Goal: Task Accomplishment & Management: Manage account settings

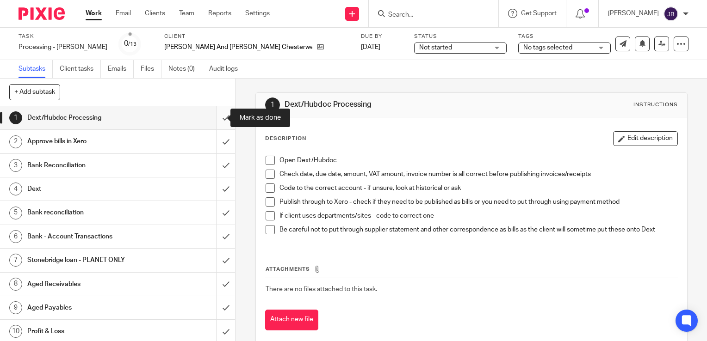
click at [216, 120] on input "submit" at bounding box center [117, 117] width 235 height 23
click at [208, 150] on input "submit" at bounding box center [117, 141] width 235 height 23
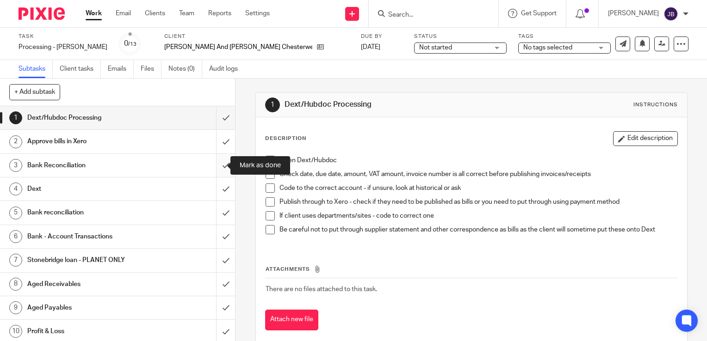
click at [212, 156] on input "submit" at bounding box center [117, 165] width 235 height 23
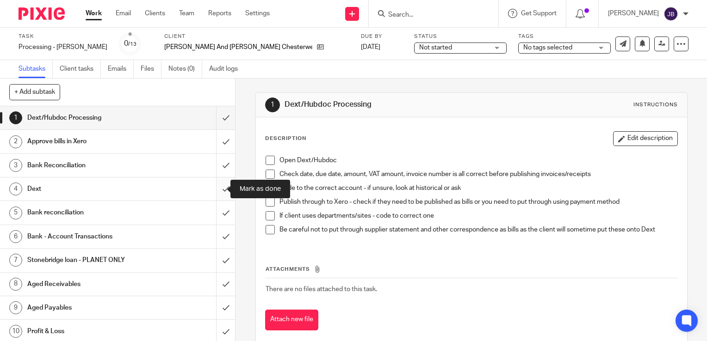
click at [210, 181] on input "submit" at bounding box center [117, 189] width 235 height 23
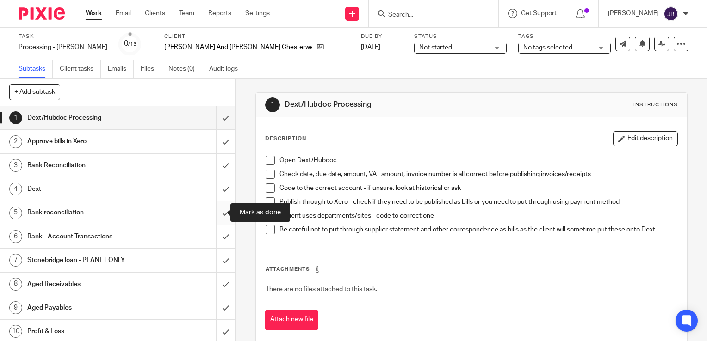
click at [215, 210] on input "submit" at bounding box center [117, 212] width 235 height 23
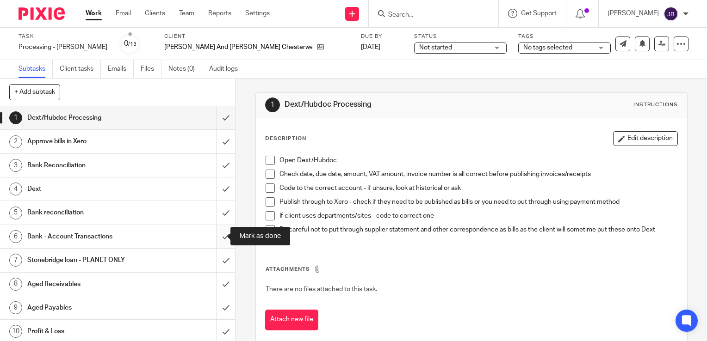
click at [215, 228] on input "submit" at bounding box center [117, 236] width 235 height 23
click at [214, 253] on input "submit" at bounding box center [117, 260] width 235 height 23
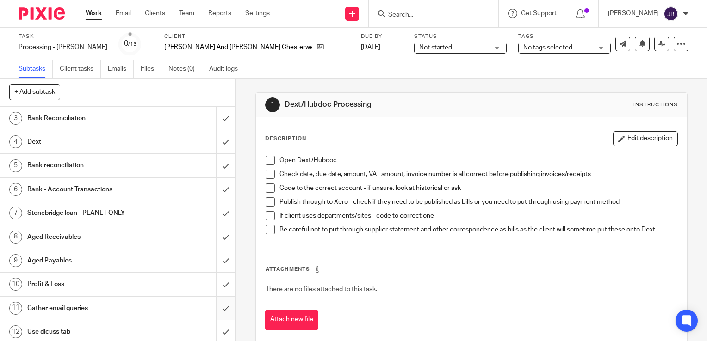
scroll to position [72, 0]
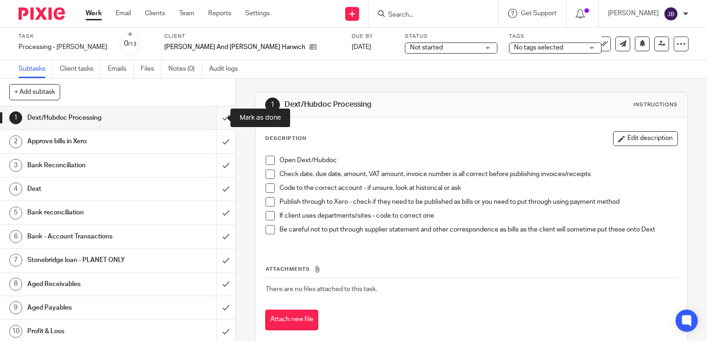
click at [217, 116] on input "submit" at bounding box center [117, 117] width 235 height 23
click at [220, 142] on input "submit" at bounding box center [117, 141] width 235 height 23
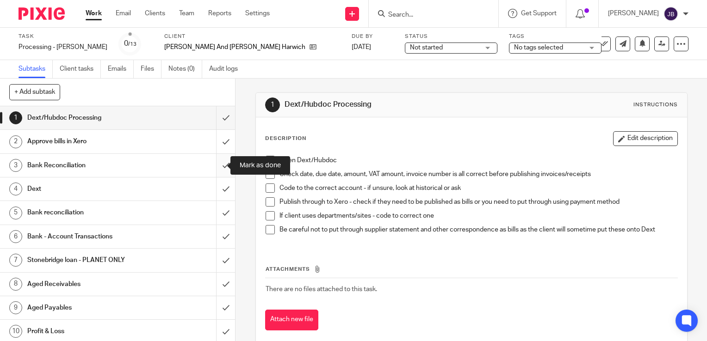
drag, startPoint x: 215, startPoint y: 160, endPoint x: 215, endPoint y: 170, distance: 9.2
click at [215, 161] on input "submit" at bounding box center [117, 165] width 235 height 23
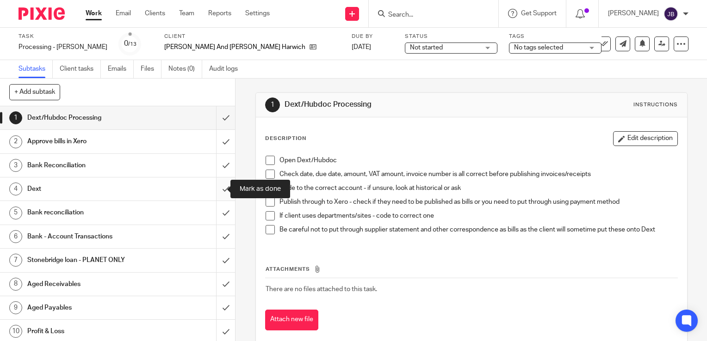
click at [213, 185] on input "submit" at bounding box center [117, 189] width 235 height 23
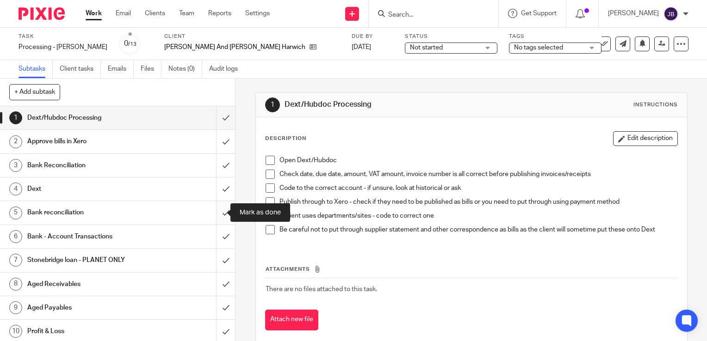
click at [213, 207] on input "submit" at bounding box center [117, 212] width 235 height 23
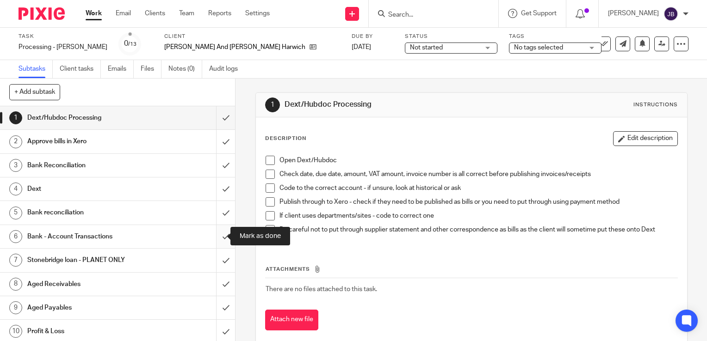
click at [213, 226] on input "submit" at bounding box center [117, 236] width 235 height 23
drag, startPoint x: 215, startPoint y: 258, endPoint x: 215, endPoint y: 265, distance: 7.5
click at [215, 258] on input "submit" at bounding box center [117, 260] width 235 height 23
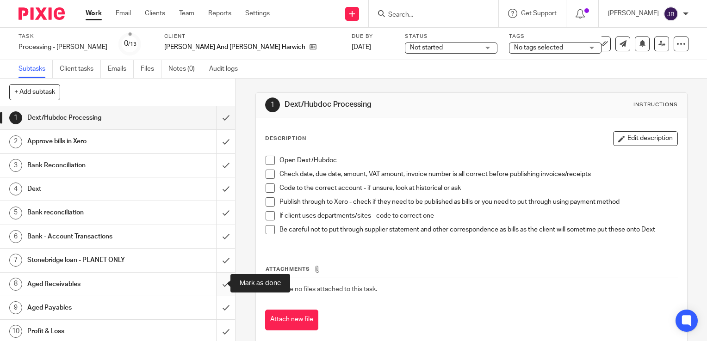
click at [215, 279] on input "submit" at bounding box center [117, 284] width 235 height 23
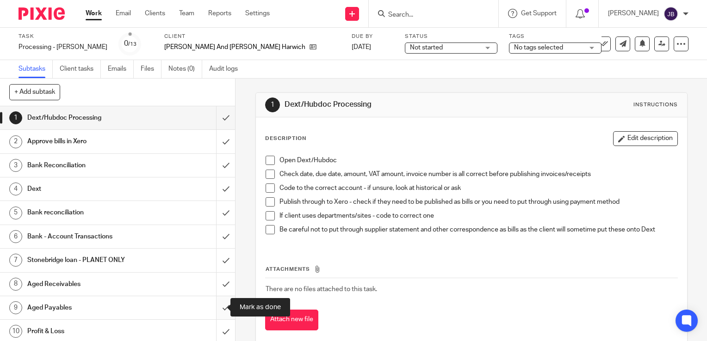
click at [215, 298] on input "submit" at bounding box center [117, 307] width 235 height 23
click at [214, 321] on input "submit" at bounding box center [117, 331] width 235 height 23
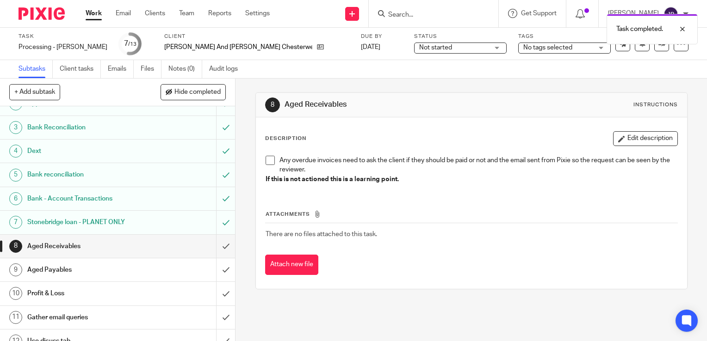
scroll to position [72, 0]
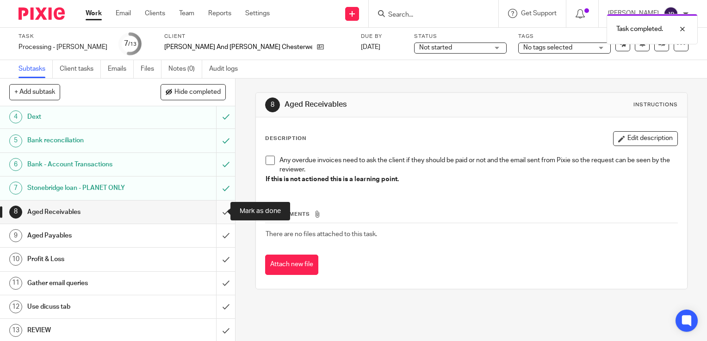
click at [215, 211] on input "submit" at bounding box center [117, 212] width 235 height 23
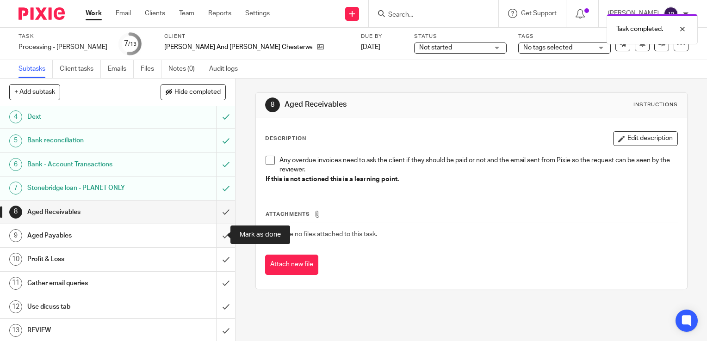
click at [213, 232] on input "submit" at bounding box center [117, 235] width 235 height 23
click at [214, 251] on input "submit" at bounding box center [117, 259] width 235 height 23
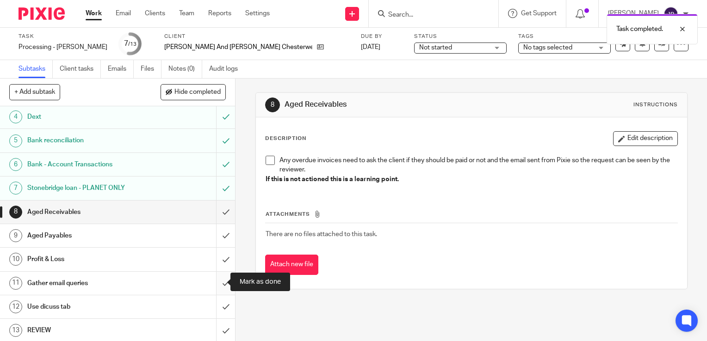
click at [216, 282] on input "submit" at bounding box center [117, 283] width 235 height 23
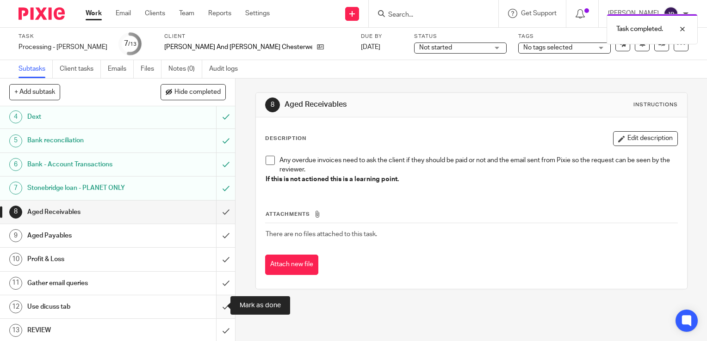
click at [216, 301] on input "submit" at bounding box center [117, 306] width 235 height 23
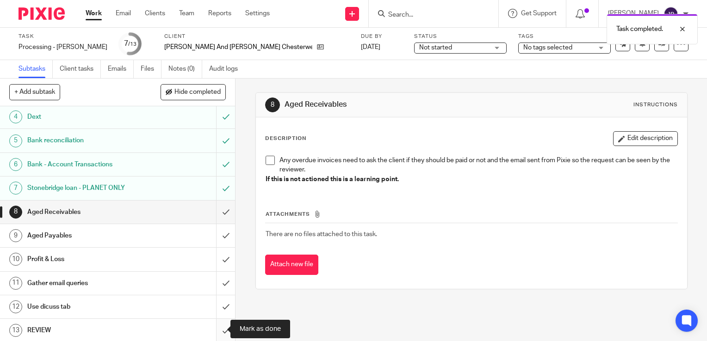
click at [216, 323] on input "submit" at bounding box center [117, 330] width 235 height 23
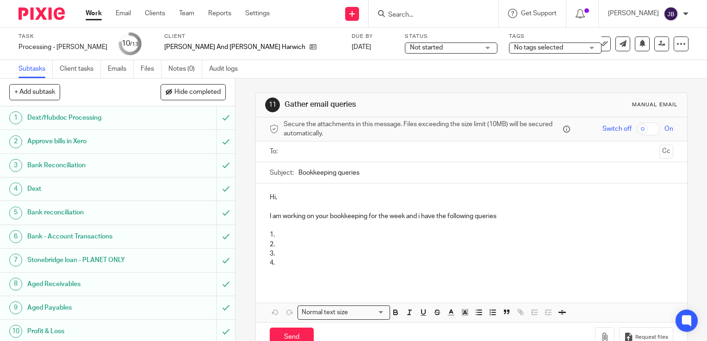
scroll to position [72, 0]
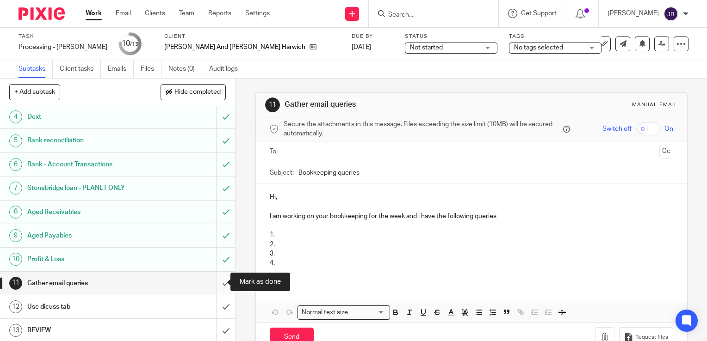
click at [215, 285] on input "submit" at bounding box center [117, 283] width 235 height 23
click at [215, 314] on input "submit" at bounding box center [117, 306] width 235 height 23
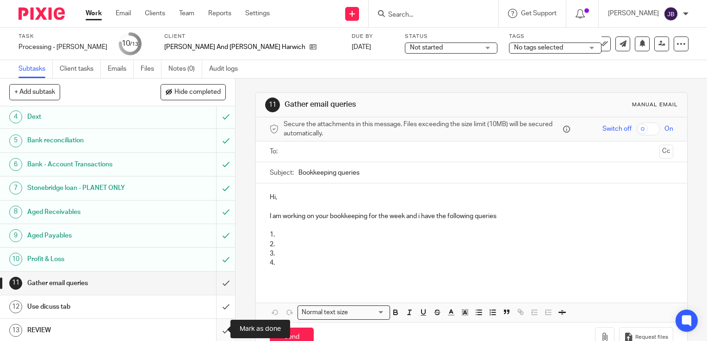
click at [216, 328] on input "submit" at bounding box center [117, 330] width 235 height 23
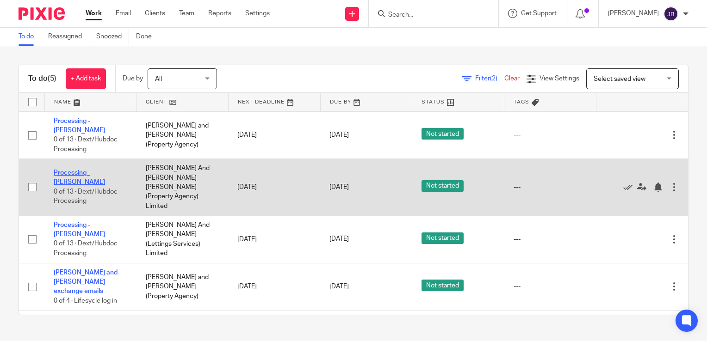
click at [70, 170] on link "Processing - [PERSON_NAME]" at bounding box center [79, 178] width 51 height 16
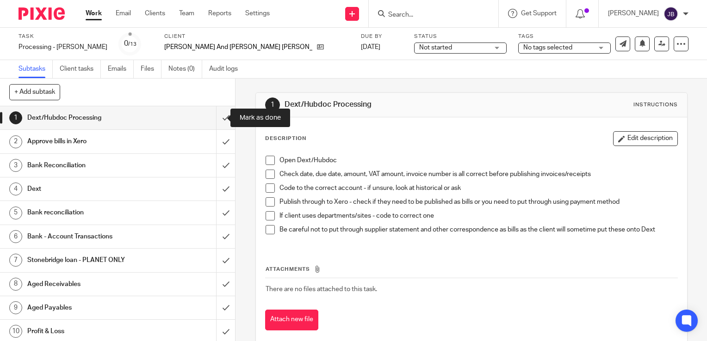
click at [216, 121] on input "submit" at bounding box center [117, 117] width 235 height 23
click at [209, 145] on input "submit" at bounding box center [117, 141] width 235 height 23
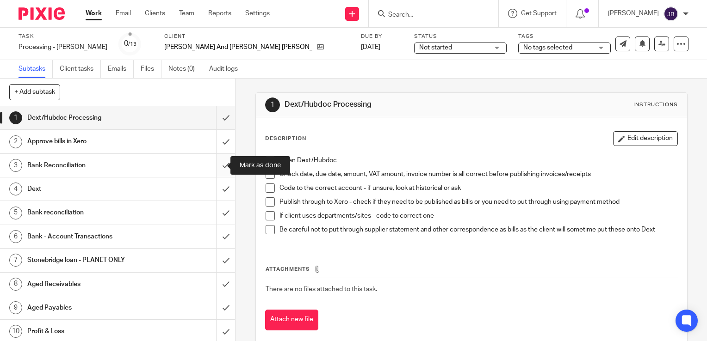
click at [214, 168] on input "submit" at bounding box center [117, 165] width 235 height 23
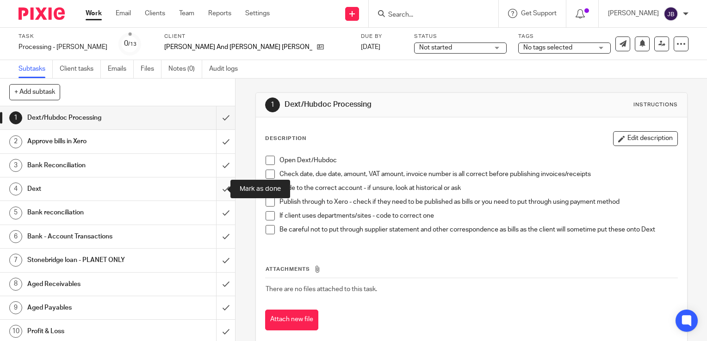
click at [215, 184] on input "submit" at bounding box center [117, 189] width 235 height 23
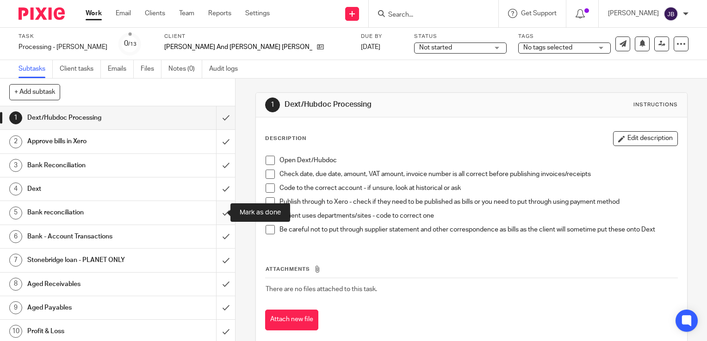
drag, startPoint x: 218, startPoint y: 203, endPoint x: 215, endPoint y: 219, distance: 16.1
click at [218, 204] on input "submit" at bounding box center [117, 212] width 235 height 23
click at [215, 228] on input "submit" at bounding box center [117, 236] width 235 height 23
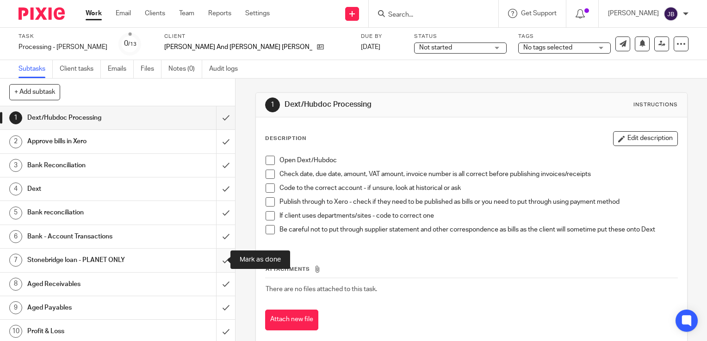
click at [217, 252] on input "submit" at bounding box center [117, 260] width 235 height 23
click at [218, 273] on input "submit" at bounding box center [117, 284] width 235 height 23
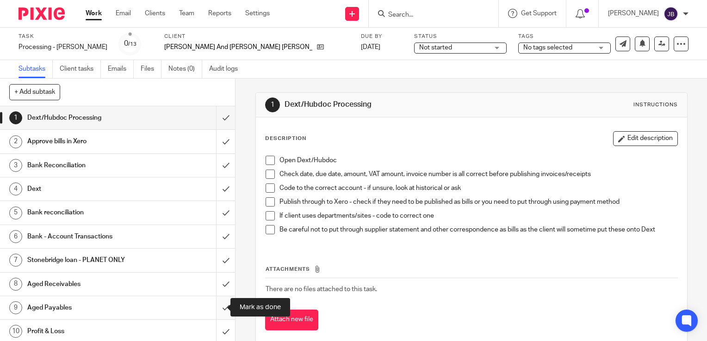
click at [215, 304] on input "submit" at bounding box center [117, 307] width 235 height 23
click at [217, 324] on input "submit" at bounding box center [117, 331] width 235 height 23
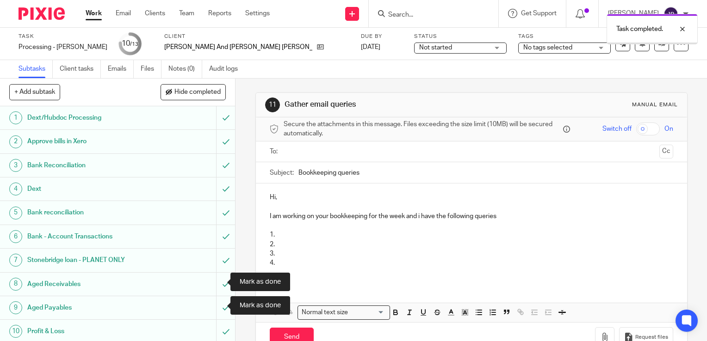
scroll to position [72, 0]
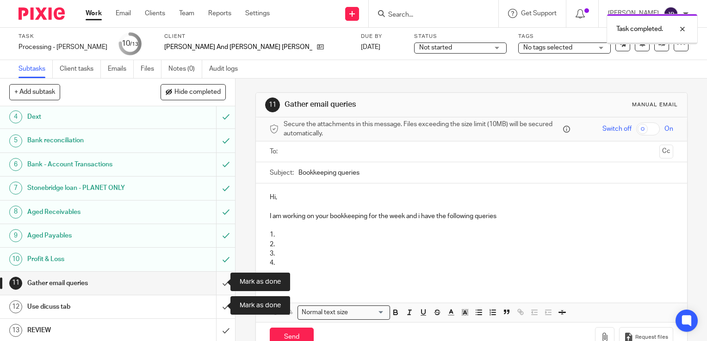
click at [219, 285] on input "submit" at bounding box center [117, 283] width 235 height 23
click at [219, 302] on input "submit" at bounding box center [117, 306] width 235 height 23
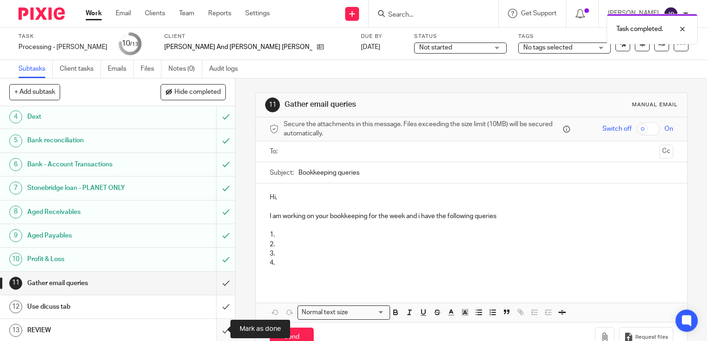
click at [217, 326] on input "submit" at bounding box center [117, 330] width 235 height 23
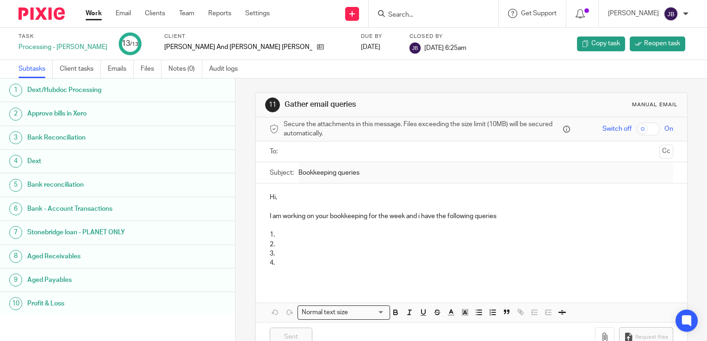
click at [102, 18] on div "Work Email Clients Team Reports Settings Work Email Clients Team Reports Settin…" at bounding box center [179, 13] width 207 height 27
click at [98, 16] on link "Work" at bounding box center [94, 13] width 16 height 9
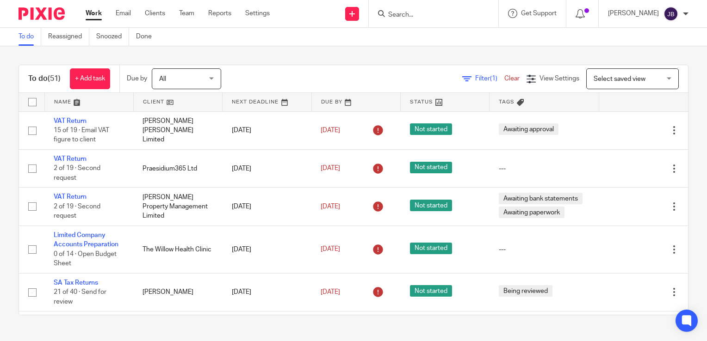
click at [475, 75] on span "Filter (1)" at bounding box center [489, 78] width 29 height 6
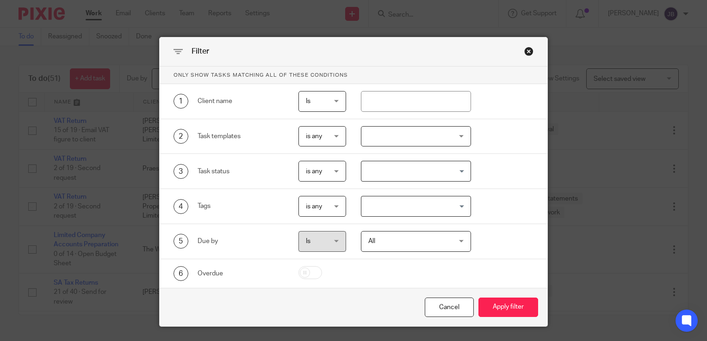
click at [355, 97] on div at bounding box center [408, 101] width 125 height 21
click at [400, 113] on div "1 Client name Is Is Is Is not is" at bounding box center [353, 101] width 387 height 35
click at [382, 103] on input "text" at bounding box center [416, 101] width 111 height 21
type input "[PERSON_NAME]"
click at [478, 298] on button "Apply filter" at bounding box center [508, 308] width 60 height 20
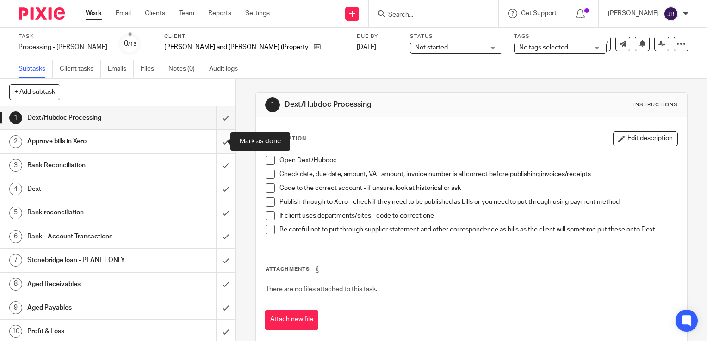
click at [217, 133] on input "submit" at bounding box center [117, 141] width 235 height 23
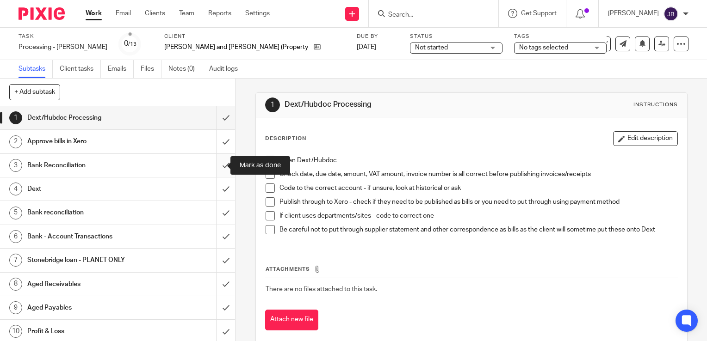
click at [215, 160] on input "submit" at bounding box center [117, 165] width 235 height 23
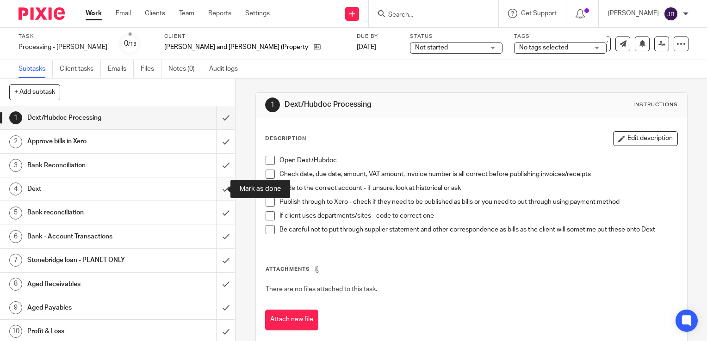
click at [215, 182] on input "submit" at bounding box center [117, 189] width 235 height 23
click at [216, 208] on input "submit" at bounding box center [117, 212] width 235 height 23
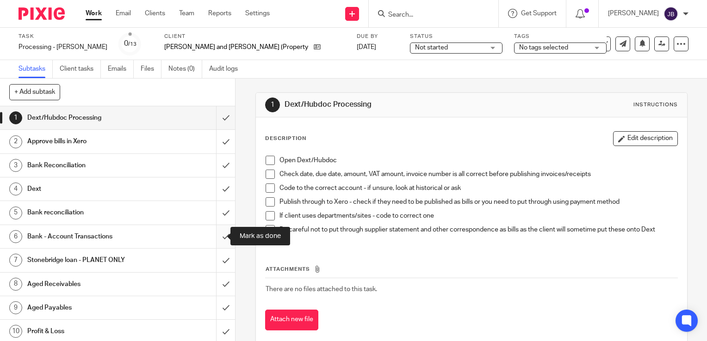
click at [217, 235] on input "submit" at bounding box center [117, 236] width 235 height 23
click at [220, 264] on input "submit" at bounding box center [117, 260] width 235 height 23
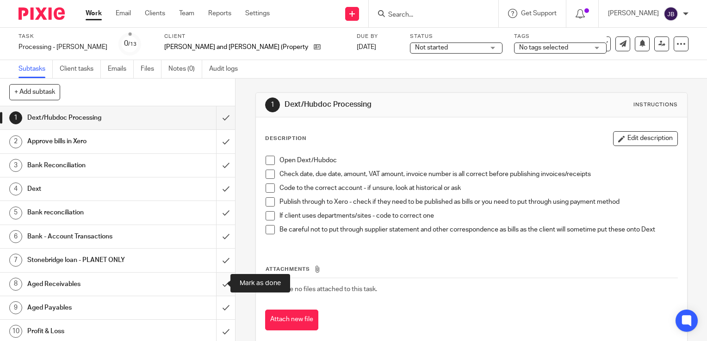
click at [217, 276] on input "submit" at bounding box center [117, 284] width 235 height 23
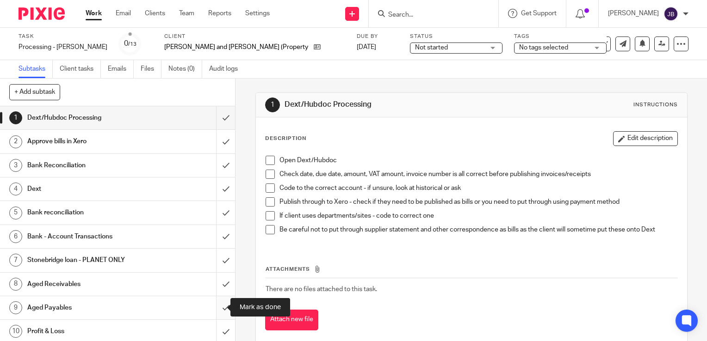
click at [215, 301] on input "submit" at bounding box center [117, 307] width 235 height 23
click at [213, 325] on input "submit" at bounding box center [117, 331] width 235 height 23
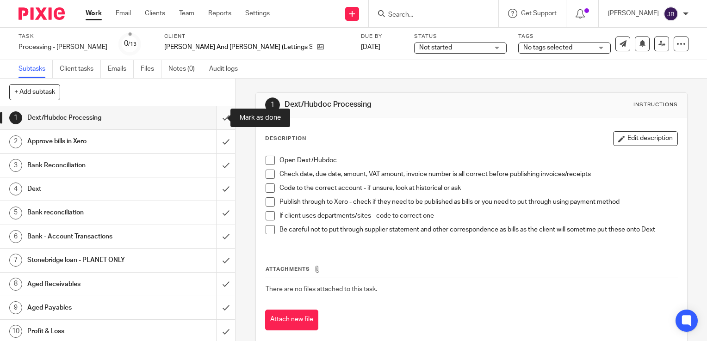
click at [215, 122] on input "submit" at bounding box center [117, 117] width 235 height 23
drag, startPoint x: 215, startPoint y: 139, endPoint x: 214, endPoint y: 150, distance: 11.2
click at [215, 140] on input "submit" at bounding box center [117, 141] width 235 height 23
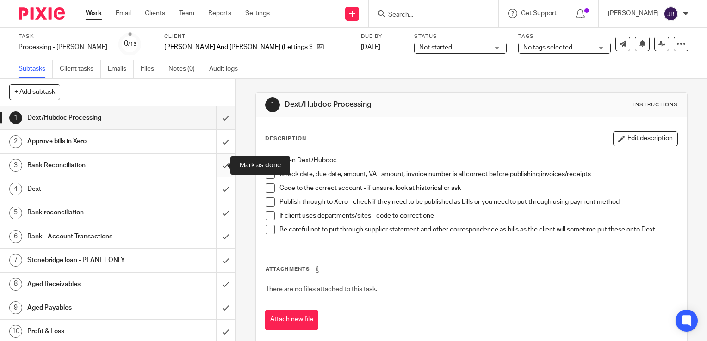
click at [213, 164] on input "submit" at bounding box center [117, 165] width 235 height 23
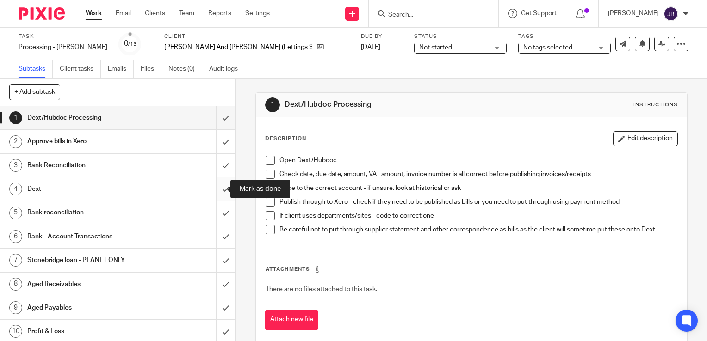
drag, startPoint x: 216, startPoint y: 186, endPoint x: 214, endPoint y: 199, distance: 13.2
click at [216, 187] on input "submit" at bounding box center [117, 189] width 235 height 23
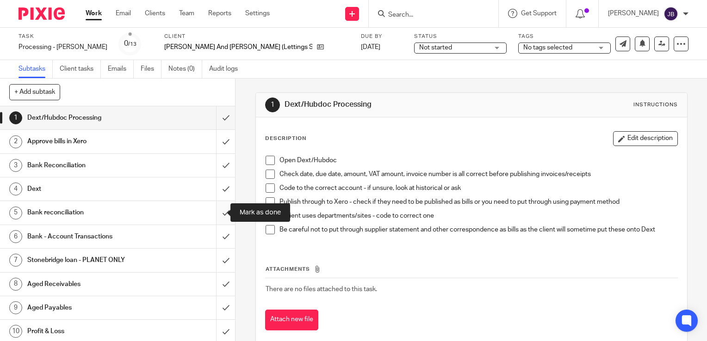
click at [213, 211] on input "submit" at bounding box center [117, 212] width 235 height 23
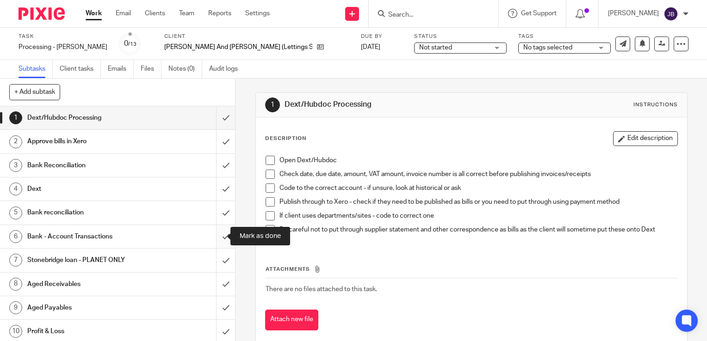
click at [213, 234] on input "submit" at bounding box center [117, 236] width 235 height 23
click at [219, 260] on input "submit" at bounding box center [117, 260] width 235 height 23
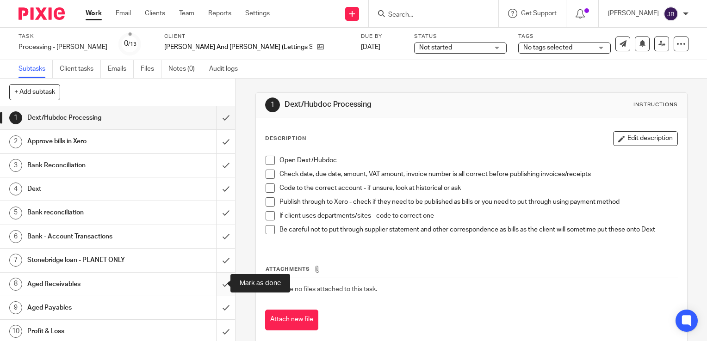
click at [220, 277] on input "submit" at bounding box center [117, 284] width 235 height 23
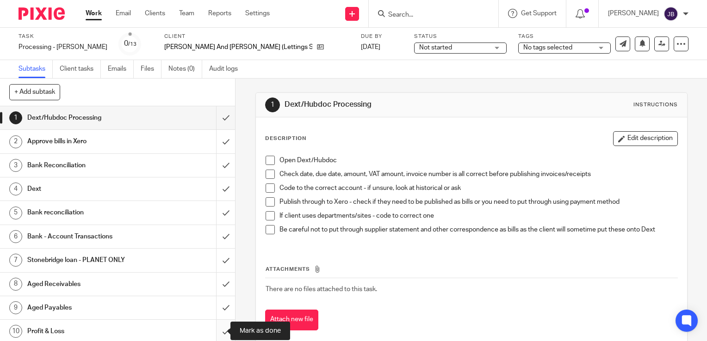
click at [215, 328] on input "submit" at bounding box center [117, 331] width 235 height 23
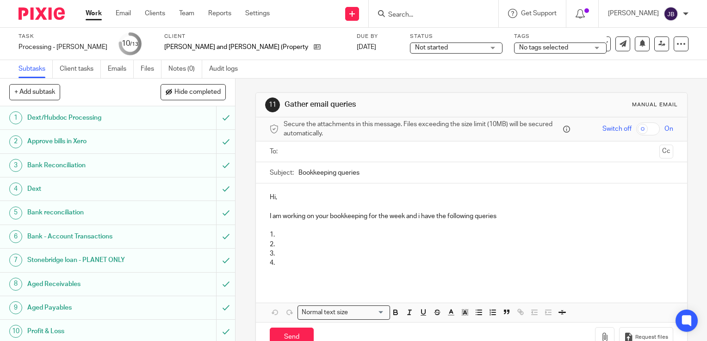
scroll to position [72, 0]
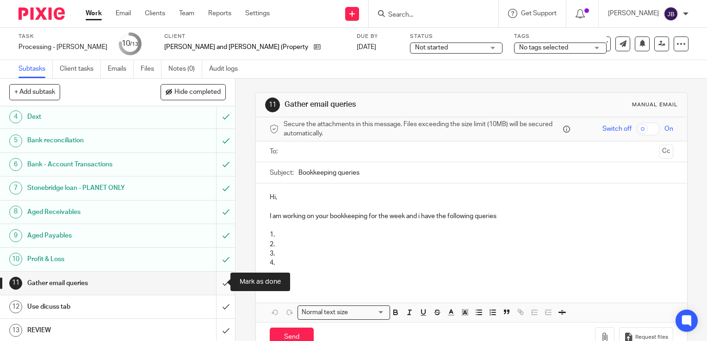
click at [218, 283] on input "submit" at bounding box center [117, 283] width 235 height 23
click at [221, 305] on input "submit" at bounding box center [117, 306] width 235 height 23
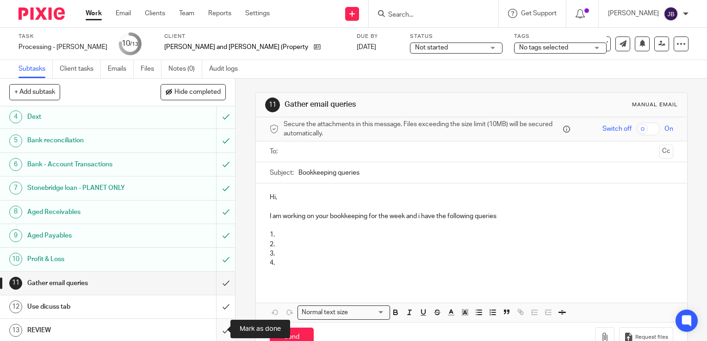
click at [221, 321] on input "submit" at bounding box center [117, 330] width 235 height 23
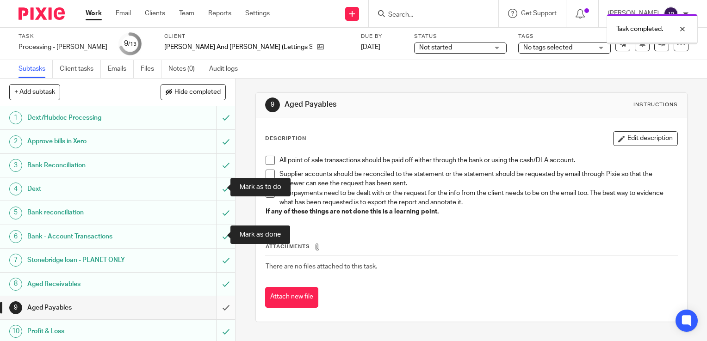
scroll to position [72, 0]
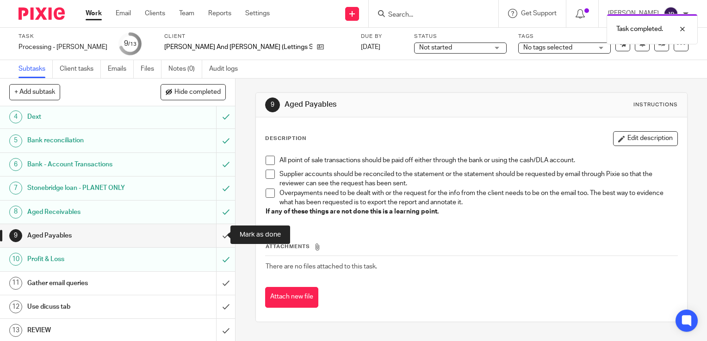
click at [220, 231] on input "submit" at bounding box center [117, 235] width 235 height 23
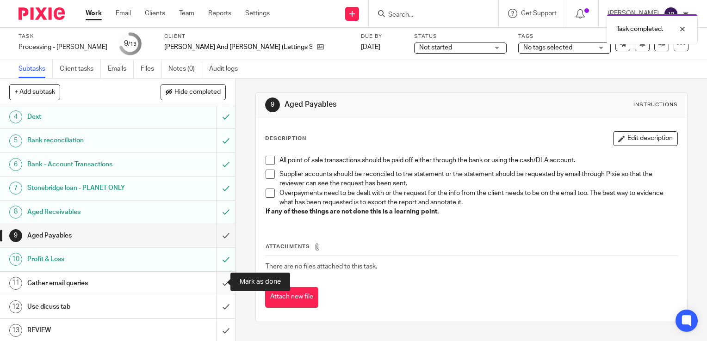
click at [217, 289] on input "submit" at bounding box center [117, 283] width 235 height 23
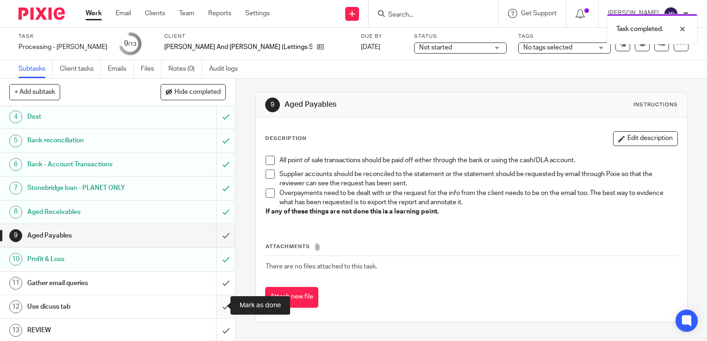
drag, startPoint x: 217, startPoint y: 304, endPoint x: 216, endPoint y: 326, distance: 22.2
click at [217, 304] on input "submit" at bounding box center [117, 306] width 235 height 23
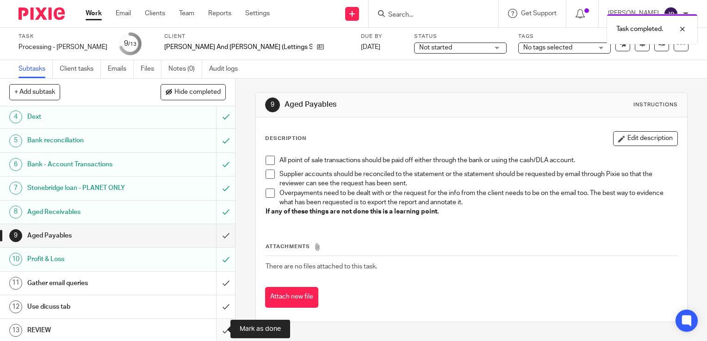
click at [216, 327] on input "submit" at bounding box center [117, 330] width 235 height 23
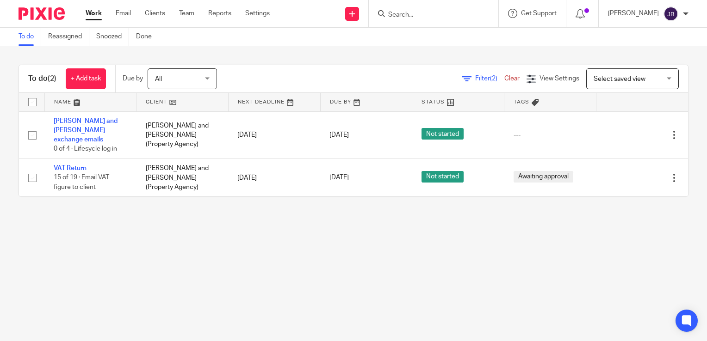
click at [98, 18] on link "Work" at bounding box center [94, 13] width 16 height 9
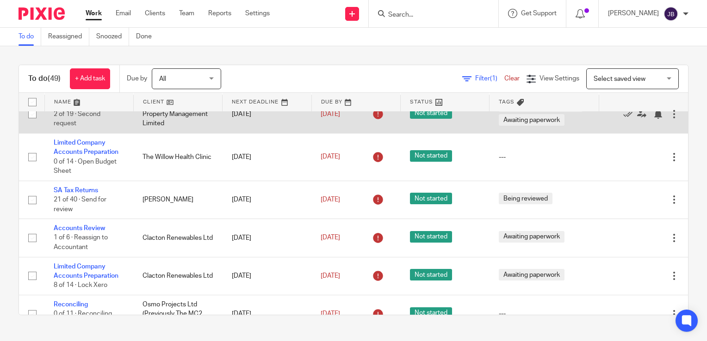
scroll to position [92, 0]
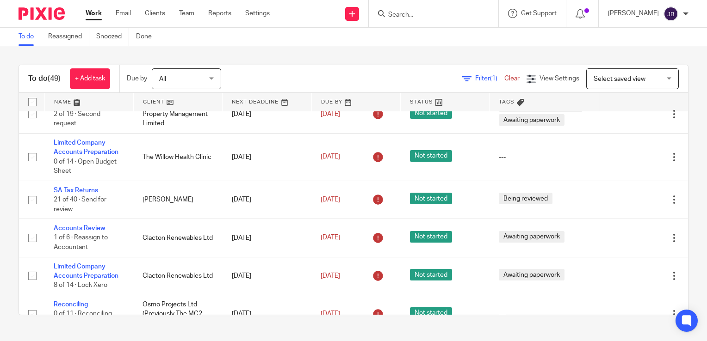
click at [462, 81] on icon at bounding box center [466, 78] width 9 height 9
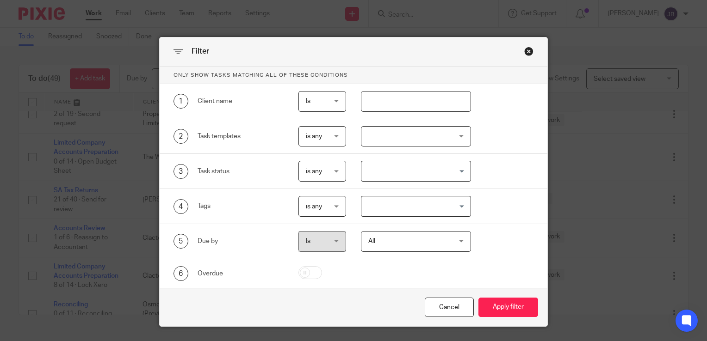
click at [385, 97] on input "text" at bounding box center [416, 101] width 111 height 21
type input "mars"
click at [478, 298] on button "Apply filter" at bounding box center [508, 308] width 60 height 20
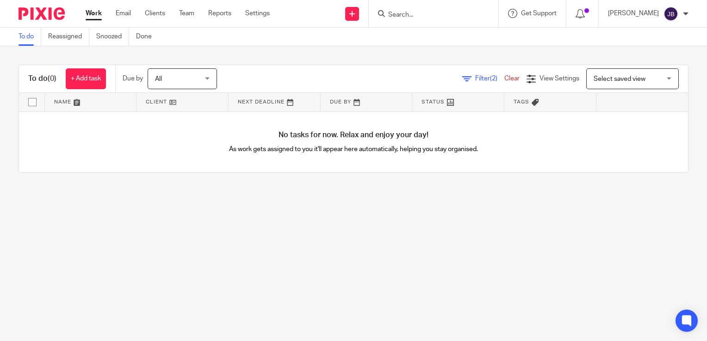
click at [459, 72] on div "Filter (2) Clear View Settings View Settings (2) Filters Clear Save Manage save…" at bounding box center [460, 78] width 455 height 21
click at [462, 80] on link "Filter (2)" at bounding box center [483, 78] width 42 height 6
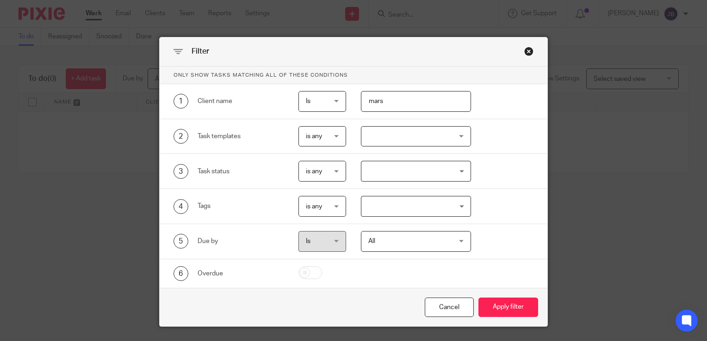
click at [365, 102] on input "mars" at bounding box center [416, 101] width 111 height 21
type input "mars"
click at [478, 298] on button "Apply filter" at bounding box center [508, 308] width 60 height 20
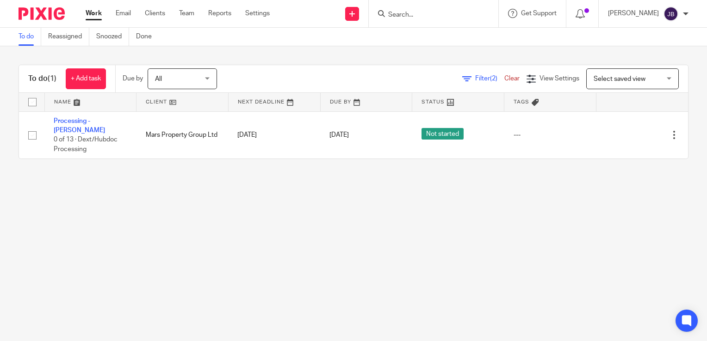
click at [451, 71] on div "Filter (2) Clear View Settings View Settings (2) Filters Clear Save Manage save…" at bounding box center [460, 78] width 455 height 21
click at [462, 80] on icon at bounding box center [466, 78] width 9 height 9
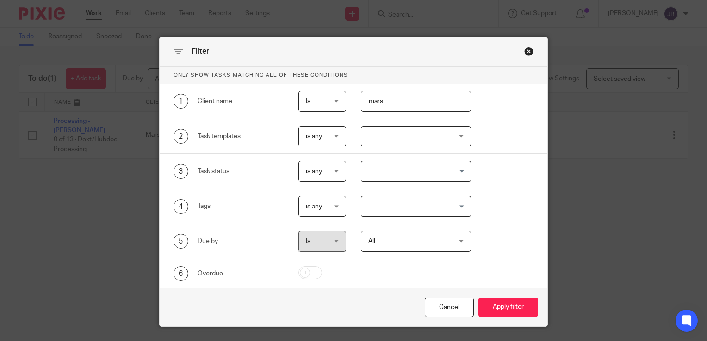
drag, startPoint x: 394, startPoint y: 101, endPoint x: 321, endPoint y: 96, distance: 73.2
click at [337, 97] on div "1 Client name Is Is Is Is not is mars" at bounding box center [346, 101] width 375 height 21
type input "hwr"
click at [507, 304] on button "Apply filter" at bounding box center [508, 308] width 60 height 20
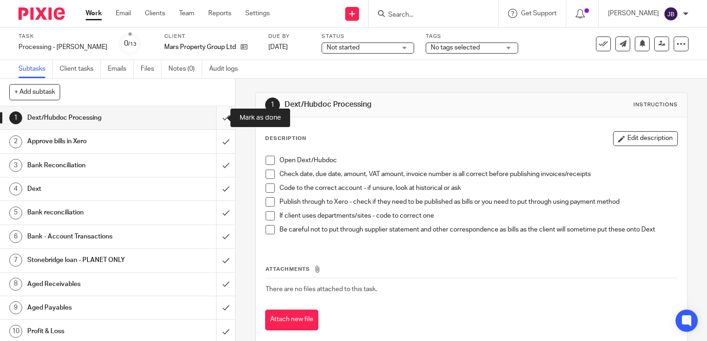
drag, startPoint x: 215, startPoint y: 117, endPoint x: 215, endPoint y: 123, distance: 6.1
click at [215, 117] on input "submit" at bounding box center [117, 117] width 235 height 23
click at [218, 138] on input "submit" at bounding box center [117, 141] width 235 height 23
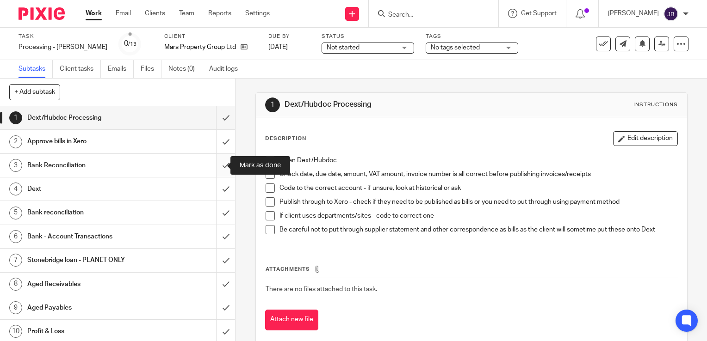
click at [215, 166] on input "submit" at bounding box center [117, 165] width 235 height 23
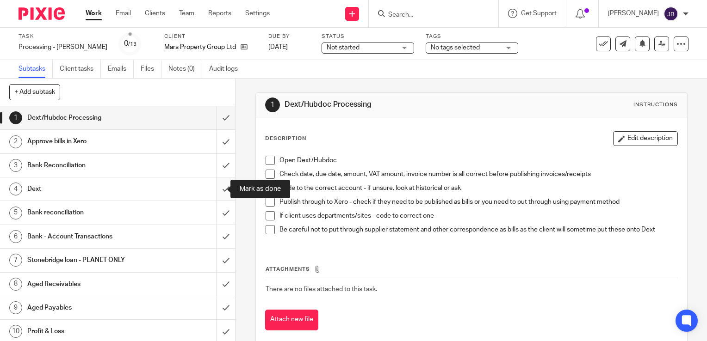
click at [213, 195] on input "submit" at bounding box center [117, 189] width 235 height 23
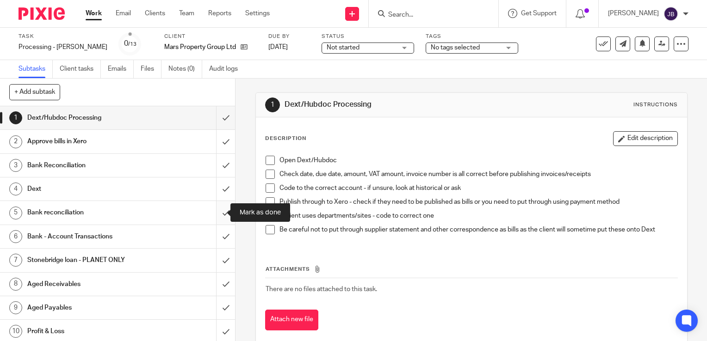
click at [214, 214] on input "submit" at bounding box center [117, 212] width 235 height 23
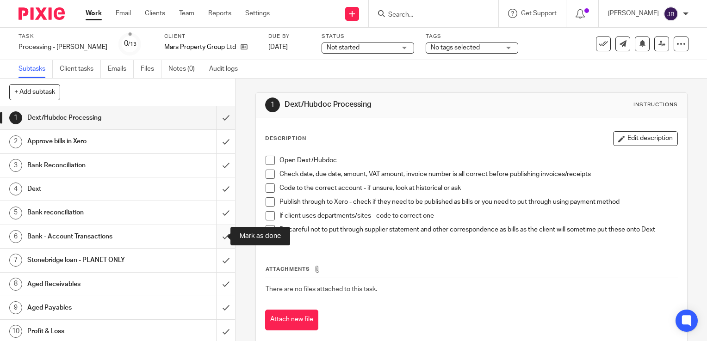
click at [214, 235] on input "submit" at bounding box center [117, 236] width 235 height 23
click at [217, 258] on input "submit" at bounding box center [117, 260] width 235 height 23
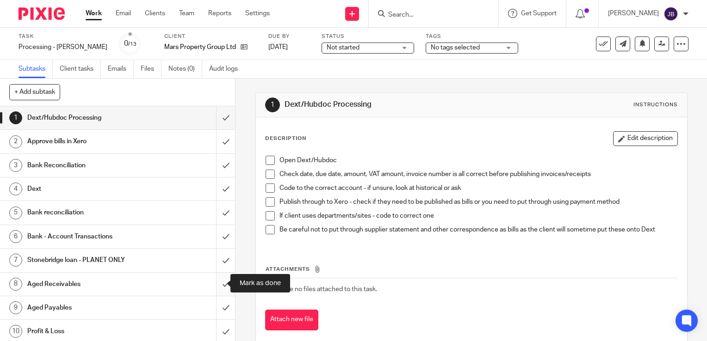
drag, startPoint x: 216, startPoint y: 280, endPoint x: 215, endPoint y: 287, distance: 7.2
click at [216, 281] on input "submit" at bounding box center [117, 284] width 235 height 23
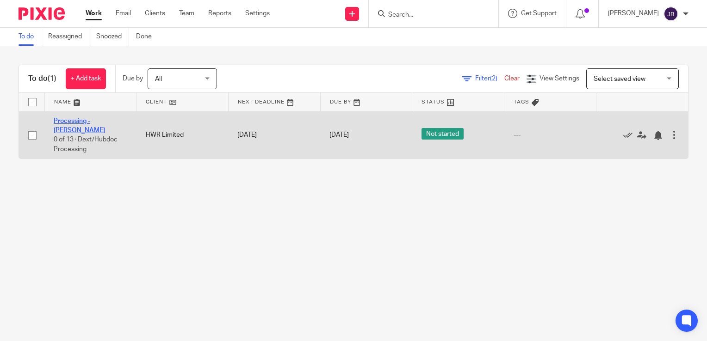
click at [87, 123] on link "Processing - [PERSON_NAME]" at bounding box center [79, 126] width 51 height 16
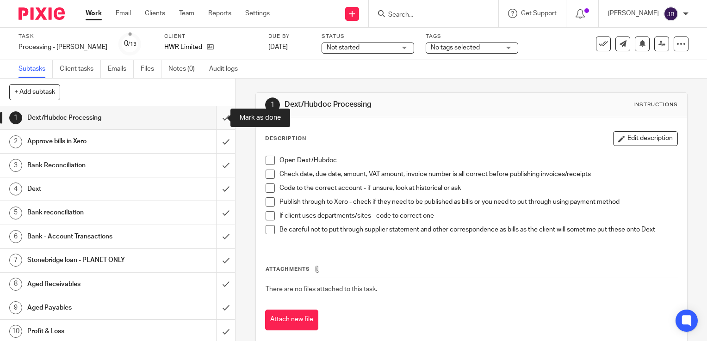
click at [209, 121] on input "submit" at bounding box center [117, 117] width 235 height 23
click at [214, 145] on input "submit" at bounding box center [117, 141] width 235 height 23
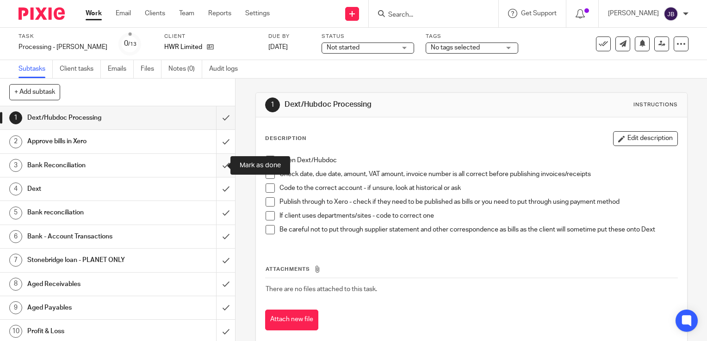
drag, startPoint x: 215, startPoint y: 164, endPoint x: 215, endPoint y: 178, distance: 14.4
click at [215, 165] on input "submit" at bounding box center [117, 165] width 235 height 23
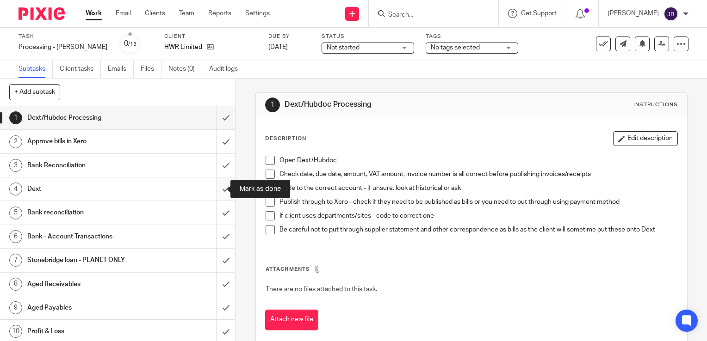
drag, startPoint x: 215, startPoint y: 187, endPoint x: 217, endPoint y: 211, distance: 24.2
click at [215, 188] on input "submit" at bounding box center [117, 189] width 235 height 23
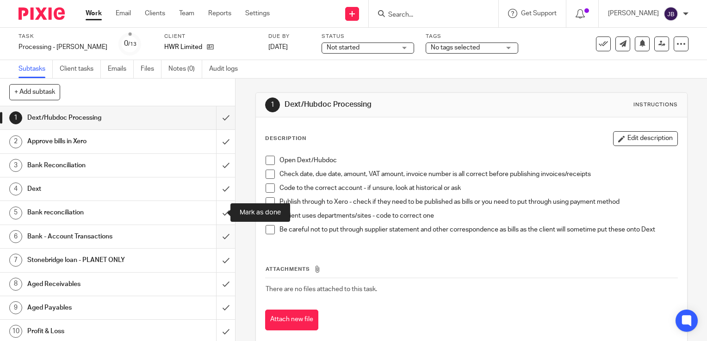
drag, startPoint x: 218, startPoint y: 213, endPoint x: 217, endPoint y: 225, distance: 12.5
click at [218, 213] on input "submit" at bounding box center [117, 212] width 235 height 23
click at [218, 230] on input "submit" at bounding box center [117, 236] width 235 height 23
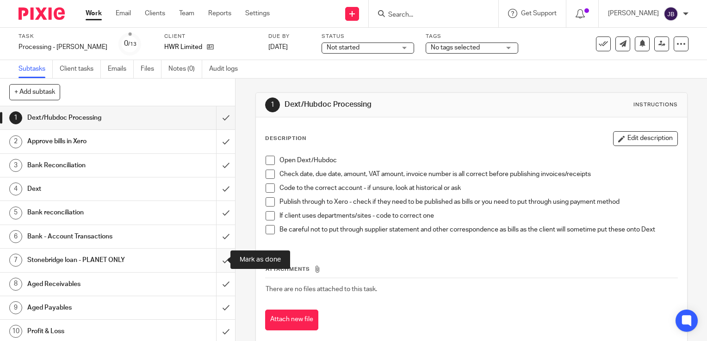
click at [218, 257] on input "submit" at bounding box center [117, 260] width 235 height 23
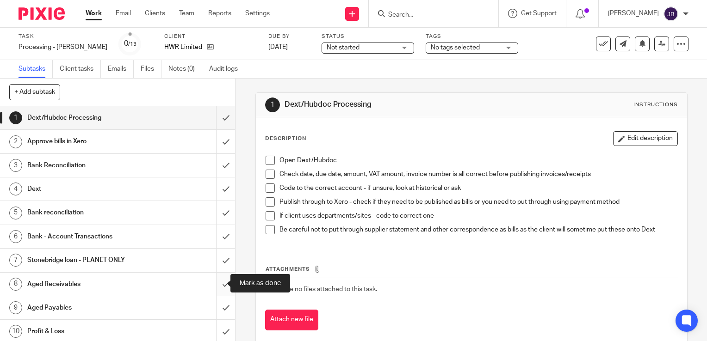
click at [218, 277] on input "submit" at bounding box center [117, 284] width 235 height 23
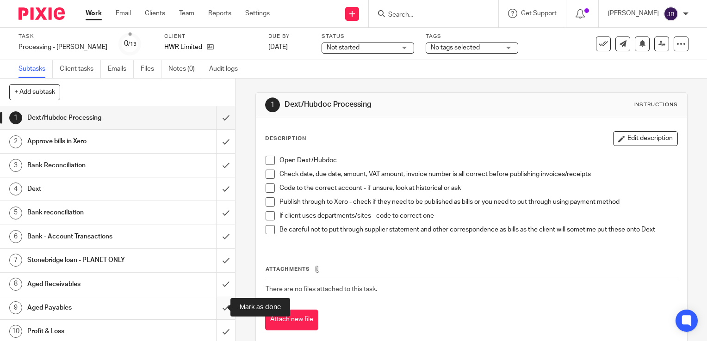
drag, startPoint x: 216, startPoint y: 301, endPoint x: 216, endPoint y: 315, distance: 14.8
click at [216, 301] on input "submit" at bounding box center [117, 307] width 235 height 23
click at [219, 327] on input "submit" at bounding box center [117, 331] width 235 height 23
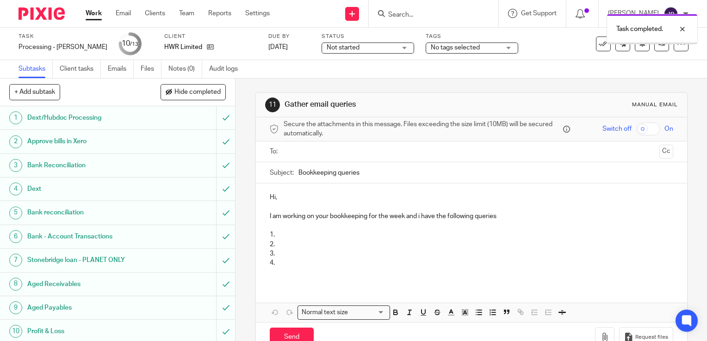
scroll to position [72, 0]
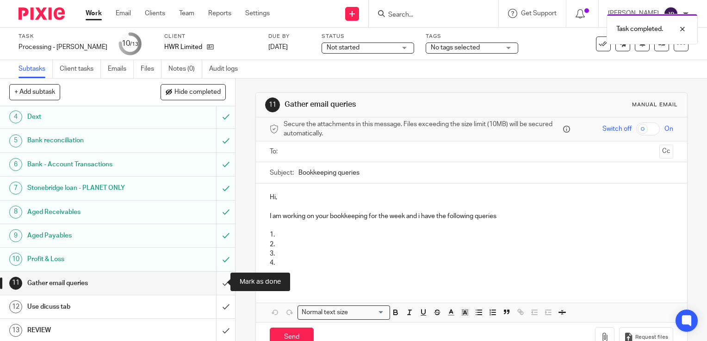
drag, startPoint x: 215, startPoint y: 278, endPoint x: 215, endPoint y: 292, distance: 13.4
click at [216, 278] on input "submit" at bounding box center [117, 283] width 235 height 23
click at [215, 300] on input "submit" at bounding box center [117, 306] width 235 height 23
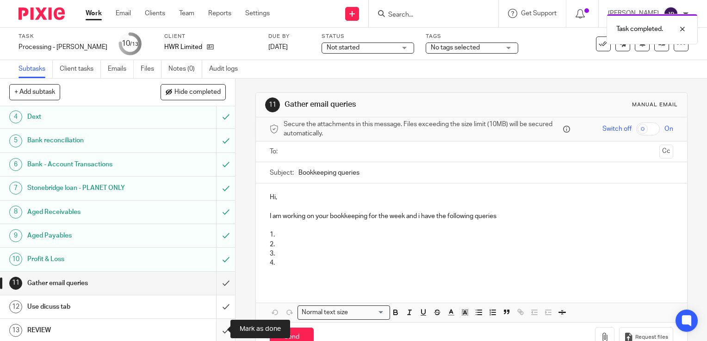
click at [215, 324] on input "submit" at bounding box center [117, 330] width 235 height 23
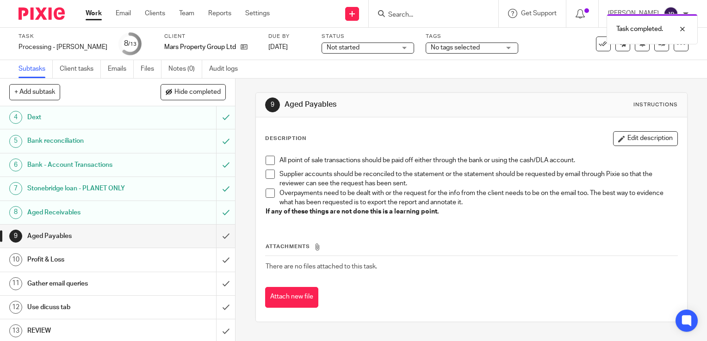
scroll to position [72, 0]
click at [217, 232] on input "submit" at bounding box center [117, 235] width 235 height 23
click at [214, 256] on input "submit" at bounding box center [117, 259] width 235 height 23
click at [222, 282] on input "submit" at bounding box center [117, 283] width 235 height 23
click at [216, 306] on input "submit" at bounding box center [117, 306] width 235 height 23
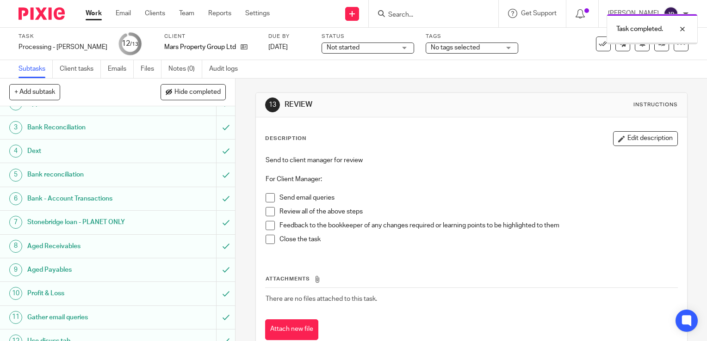
scroll to position [72, 0]
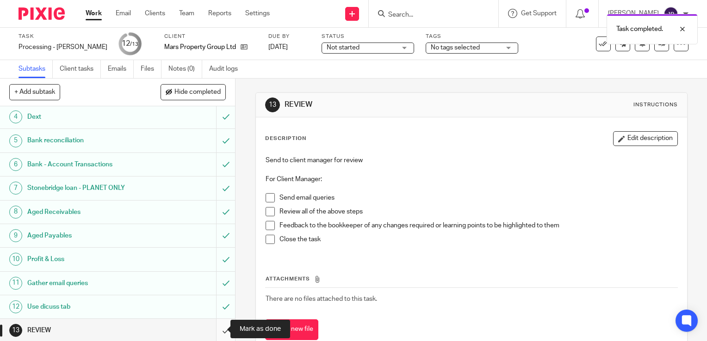
click at [217, 332] on input "submit" at bounding box center [117, 330] width 235 height 23
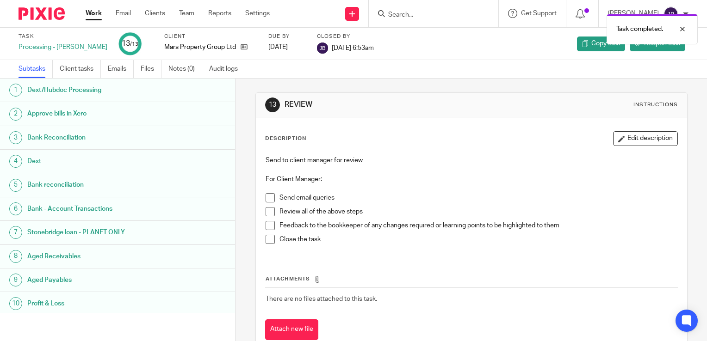
click at [89, 12] on link "Work" at bounding box center [94, 13] width 16 height 9
